Goal: Task Accomplishment & Management: Manage account settings

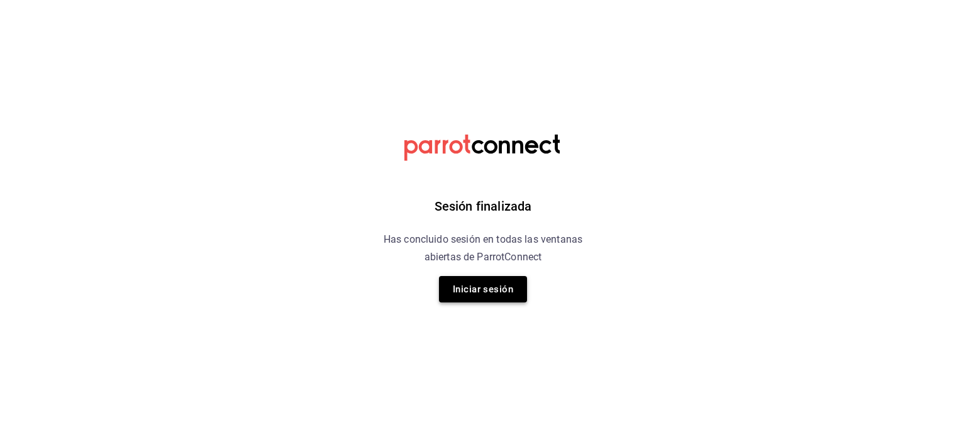
click at [492, 291] on button "Iniciar sesión" at bounding box center [483, 289] width 88 height 26
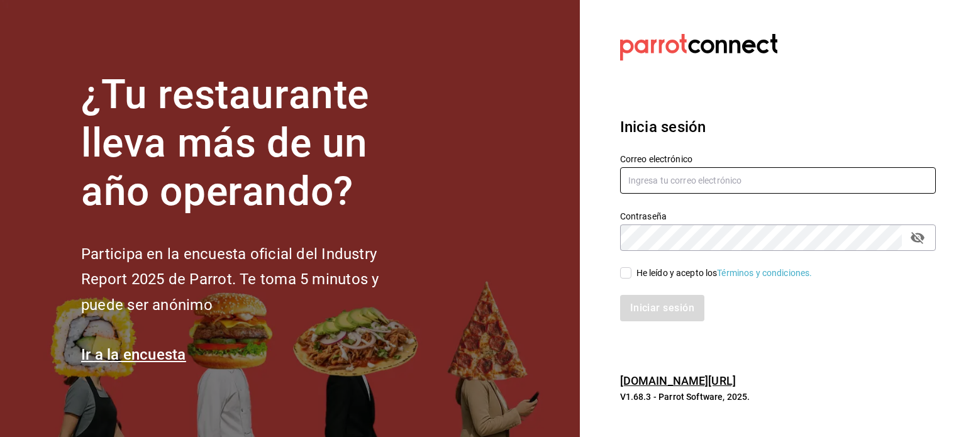
click at [692, 177] on input "text" at bounding box center [778, 180] width 316 height 26
type input "[EMAIL_ADDRESS][DOMAIN_NAME]"
click at [624, 268] on input "He leído y acepto los Términos y condiciones." at bounding box center [625, 272] width 11 height 11
checkbox input "true"
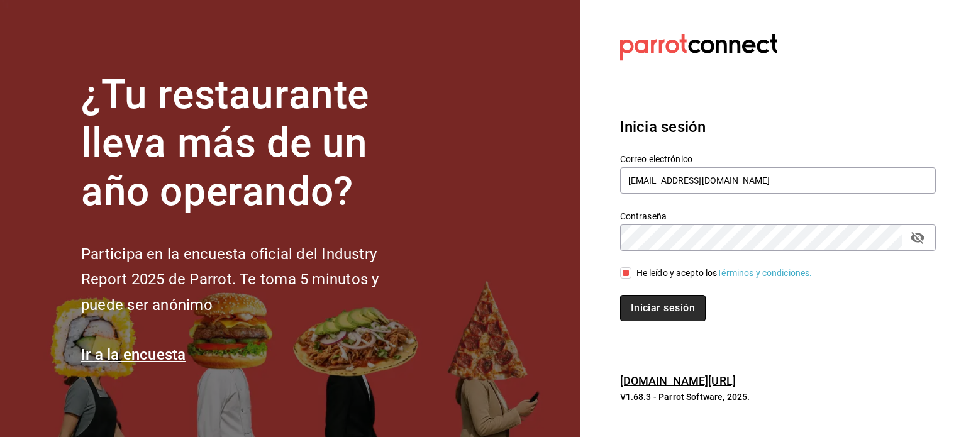
click at [676, 303] on button "Iniciar sesión" at bounding box center [663, 308] width 86 height 26
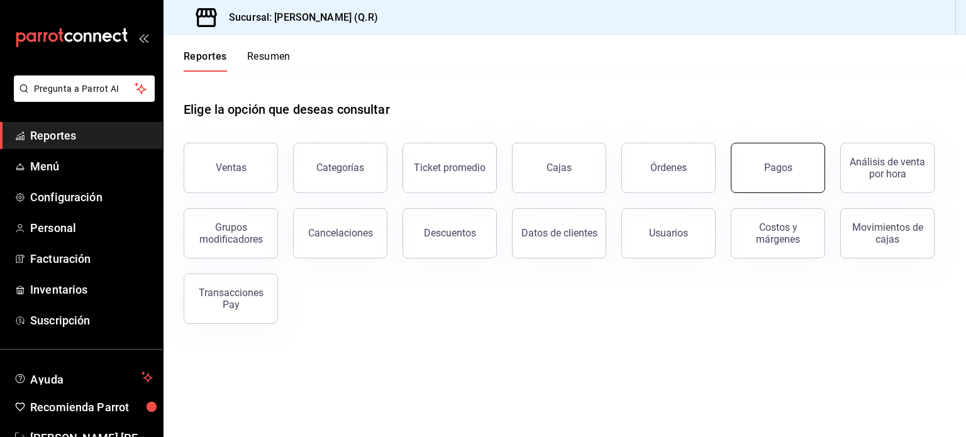
click at [769, 178] on button "Pagos" at bounding box center [778, 168] width 94 height 50
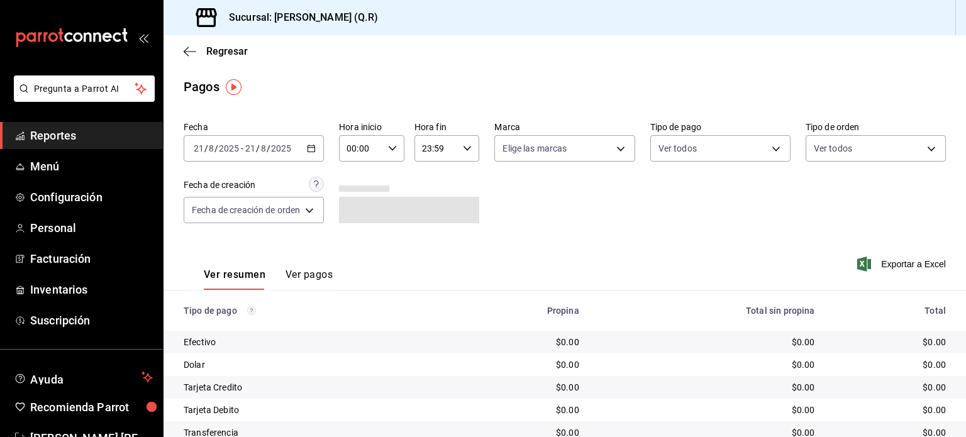
click at [312, 150] on icon "button" at bounding box center [311, 148] width 9 height 9
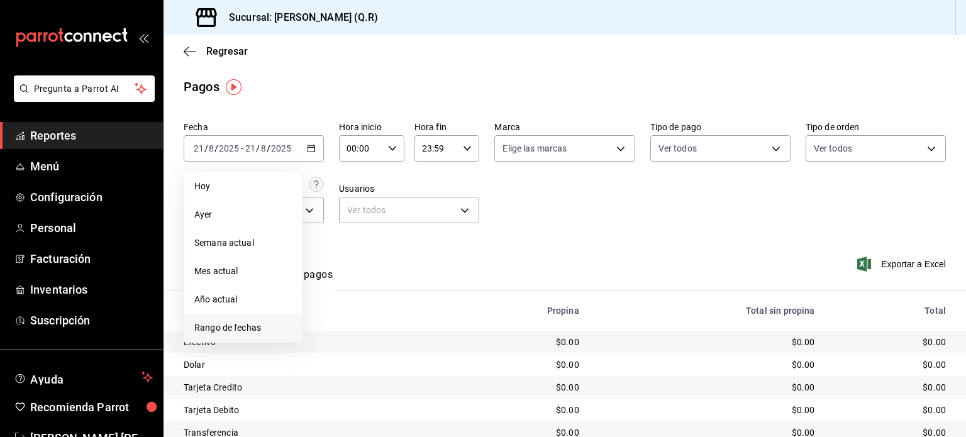
click at [246, 328] on span "Rango de fechas" at bounding box center [242, 327] width 97 height 13
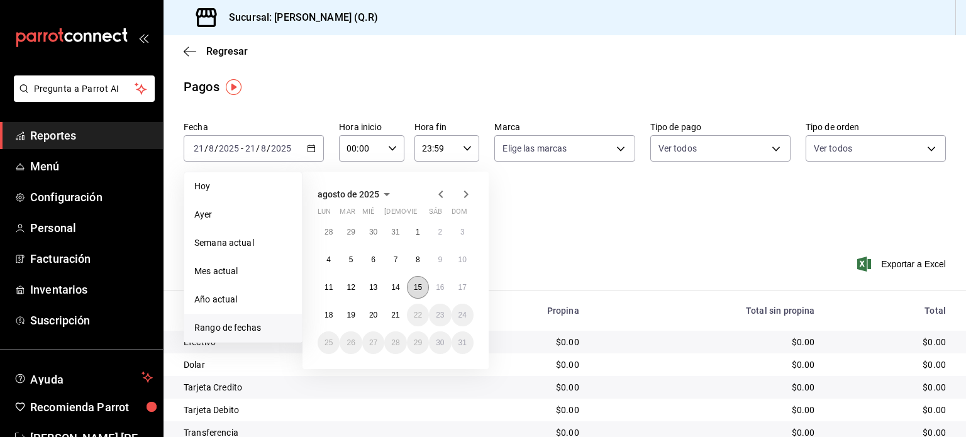
click at [422, 284] on button "15" at bounding box center [418, 287] width 22 height 23
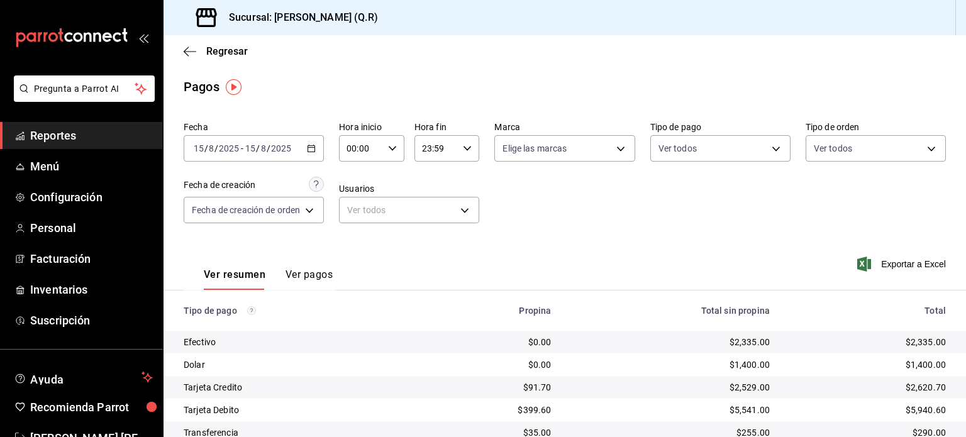
click at [317, 276] on button "Ver pagos" at bounding box center [308, 278] width 47 height 21
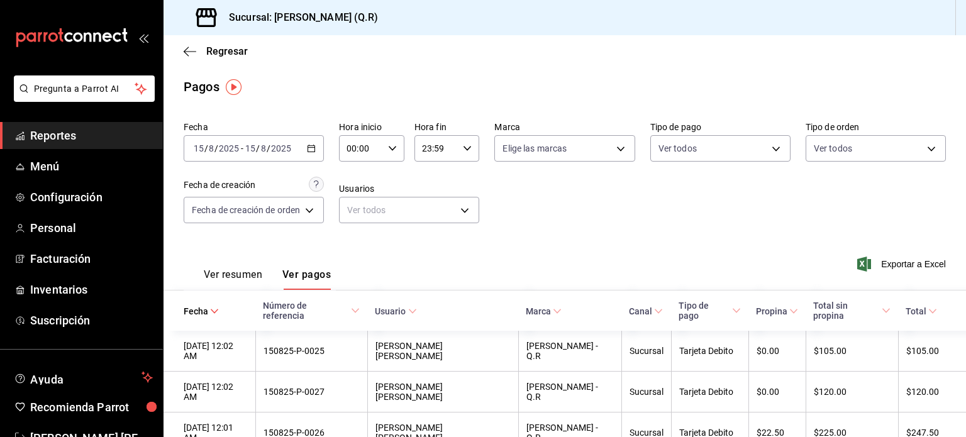
click at [183, 49] on div "Regresar" at bounding box center [564, 51] width 802 height 32
click at [236, 47] on span "Regresar" at bounding box center [226, 51] width 41 height 12
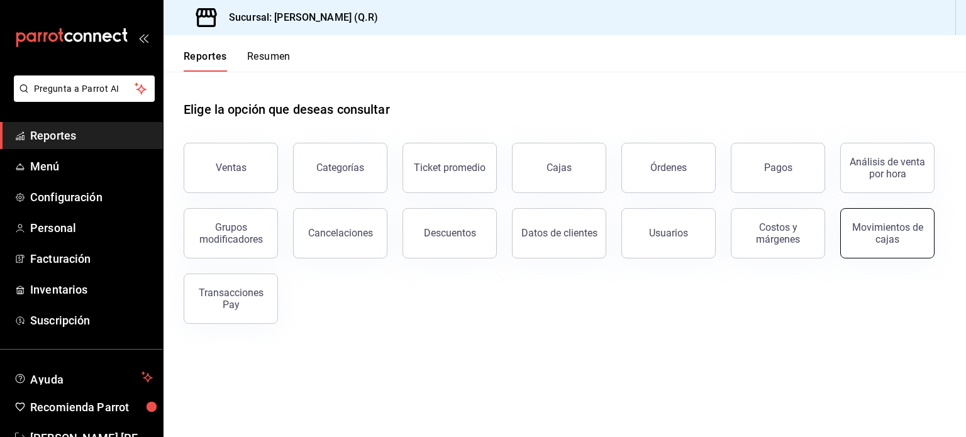
click at [897, 241] on div "Movimientos de cajas" at bounding box center [887, 233] width 78 height 24
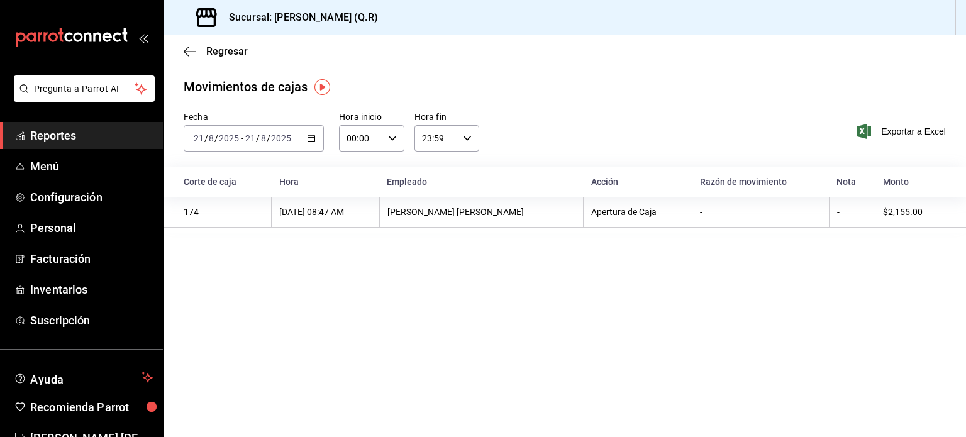
click at [314, 140] on \(Stroke\) "button" at bounding box center [311, 138] width 8 height 7
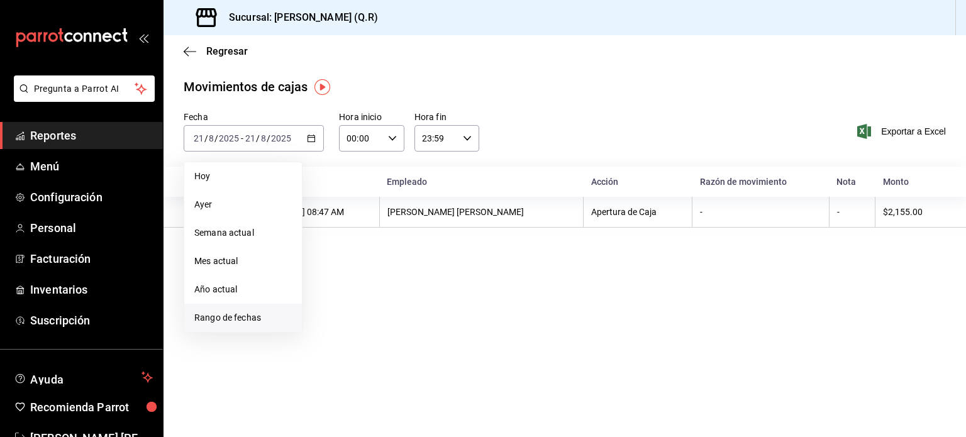
click at [246, 315] on span "Rango de fechas" at bounding box center [242, 317] width 97 height 13
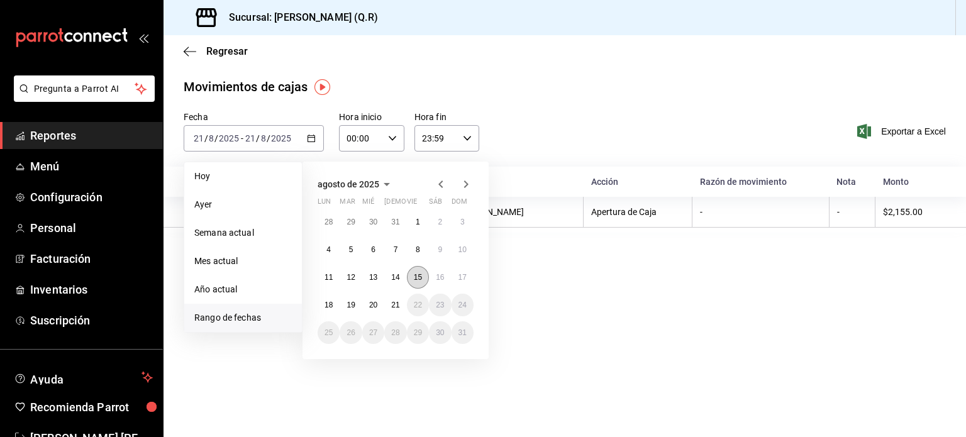
click at [414, 275] on abbr "15" at bounding box center [418, 277] width 8 height 9
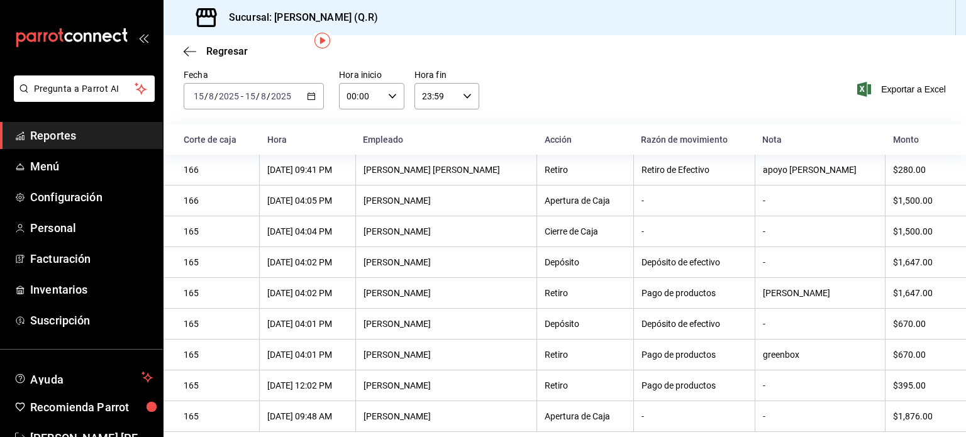
scroll to position [46, 0]
drag, startPoint x: 309, startPoint y: 93, endPoint x: 258, endPoint y: 108, distance: 53.1
click at [258, 108] on div "Fecha 2025-08-15 15 / 8 / 2025 - 2025-08-15 15 / 8 / 2025 Hora inicio 00:00 Hor…" at bounding box center [564, 96] width 802 height 55
click at [281, 85] on div "2025-08-15 15 / 8 / 2025 - 2025-08-15 15 / 8 / 2025" at bounding box center [254, 96] width 140 height 26
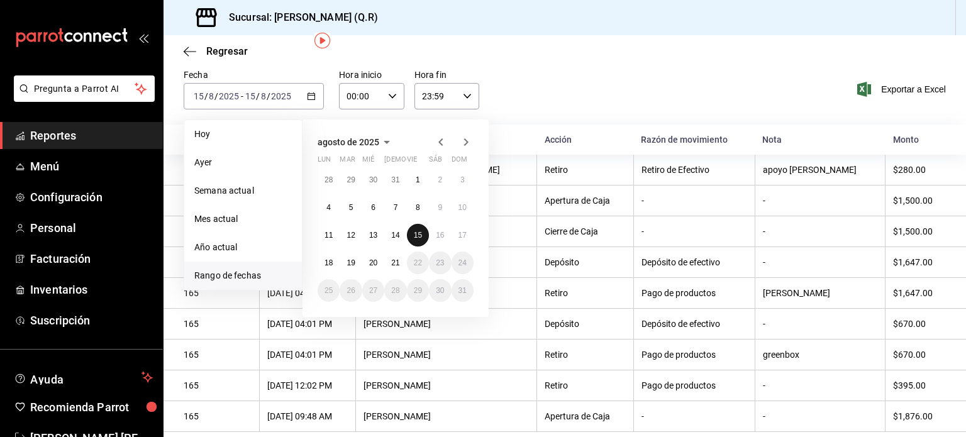
click at [419, 231] on abbr "15" at bounding box center [418, 235] width 8 height 9
click at [442, 231] on abbr "16" at bounding box center [440, 235] width 8 height 9
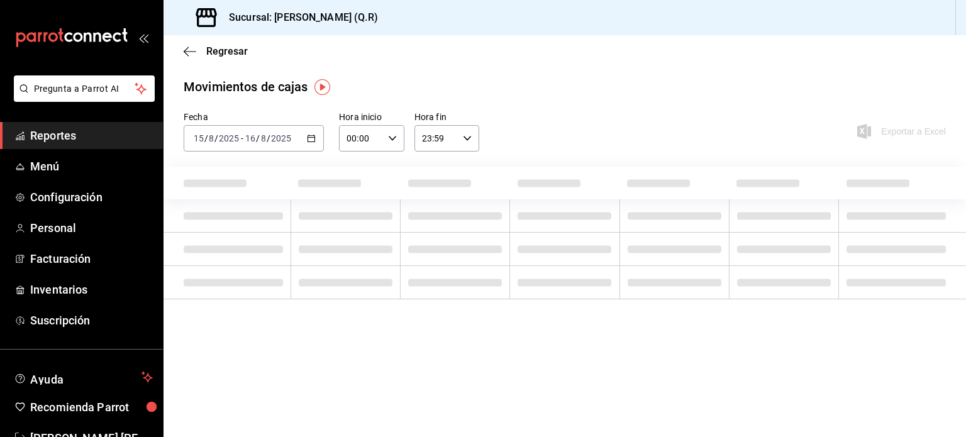
click at [472, 141] on div "23:59 Hora fin" at bounding box center [446, 138] width 65 height 26
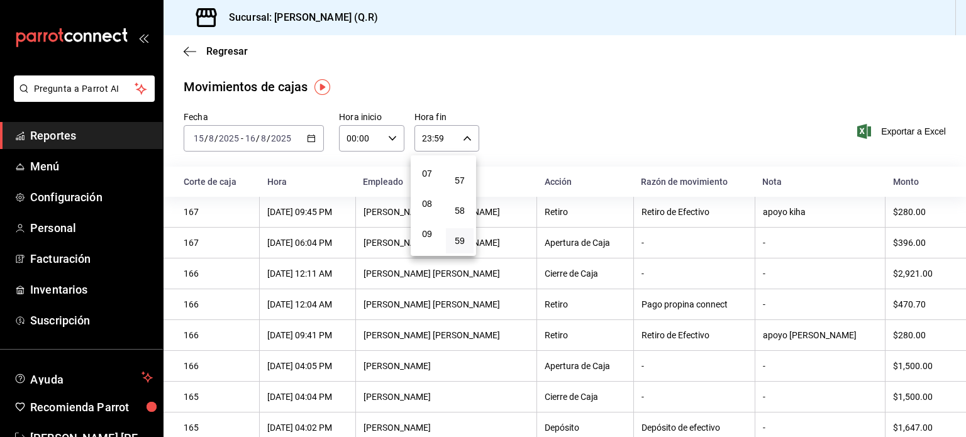
scroll to position [218, 0]
click at [431, 198] on span "08" at bounding box center [427, 194] width 13 height 10
type input "08:59"
